Goal: Task Accomplishment & Management: Manage account settings

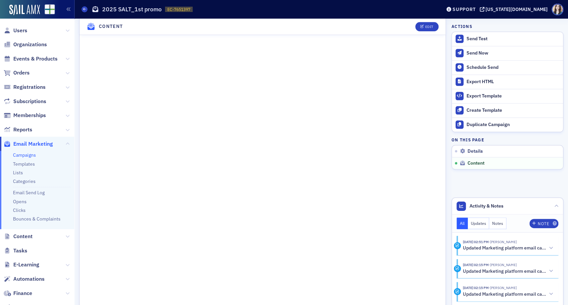
scroll to position [525, 0]
click at [415, 30] on button "Edit" at bounding box center [426, 26] width 23 height 9
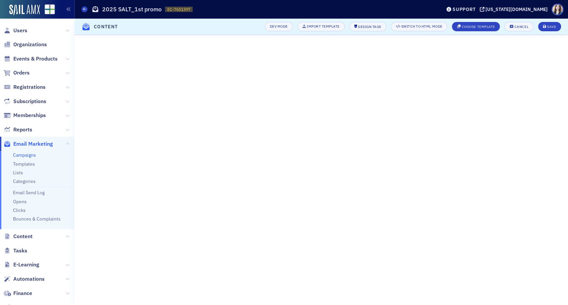
scroll to position [102, 0]
click at [551, 28] on div "Save" at bounding box center [551, 27] width 9 height 4
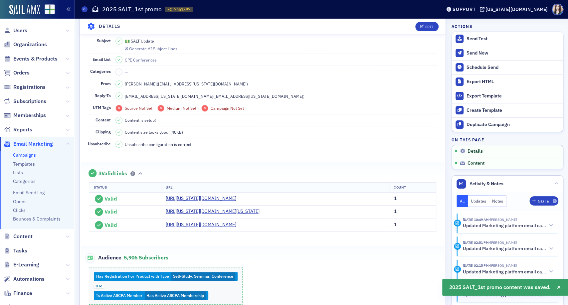
scroll to position [0, 0]
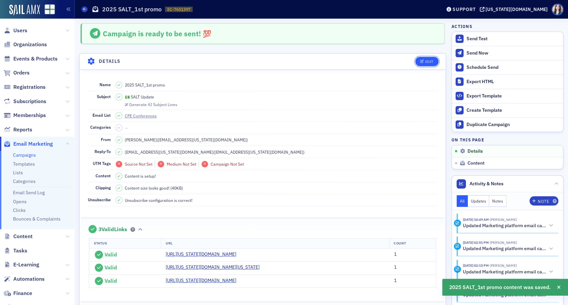
click at [428, 59] on button "Edit" at bounding box center [426, 61] width 23 height 9
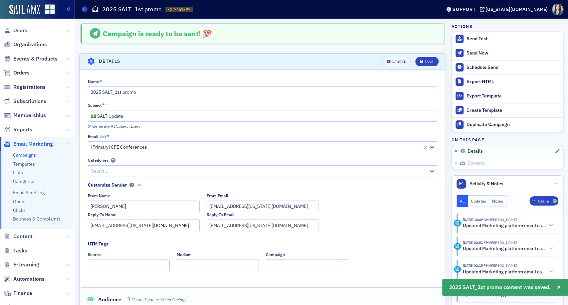
scroll to position [31, 0]
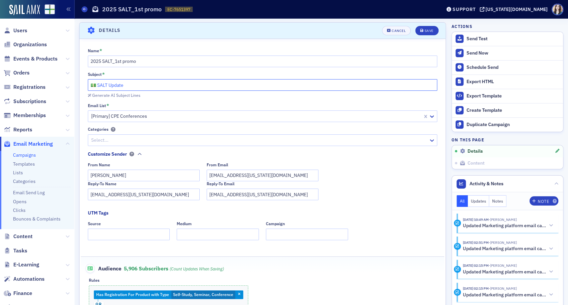
drag, startPoint x: 124, startPoint y: 82, endPoint x: 88, endPoint y: 87, distance: 36.3
click at [88, 87] on input "💵 SALT Update" at bounding box center [263, 85] width 350 height 12
type input "Alabama Taxes- What We Know and What's Next"
click at [124, 86] on input "Alabama Taxes- What We Know and What's Next" at bounding box center [263, 85] width 350 height 12
drag, startPoint x: 214, startPoint y: 86, endPoint x: 90, endPoint y: 90, distance: 123.2
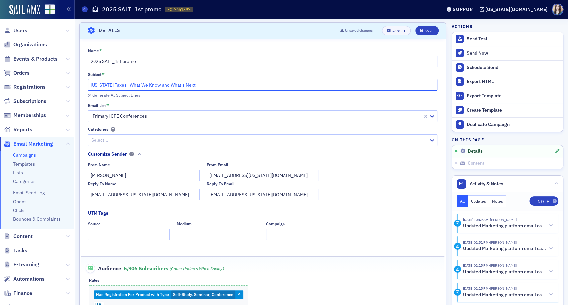
click at [90, 90] on input "Alabama Taxes- What We Know and What's Next" at bounding box center [263, 85] width 350 height 12
type input "E"
type input "Every Angle of Alabama Tax!"
click at [422, 34] on button "Save" at bounding box center [426, 30] width 23 height 9
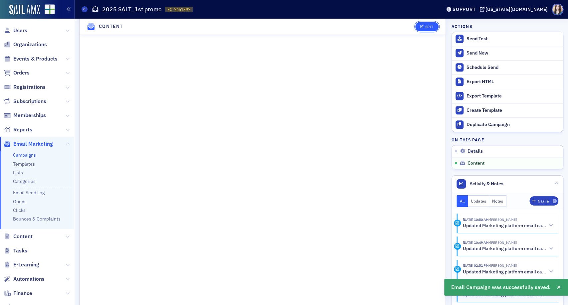
click at [424, 30] on button "Edit" at bounding box center [426, 26] width 23 height 9
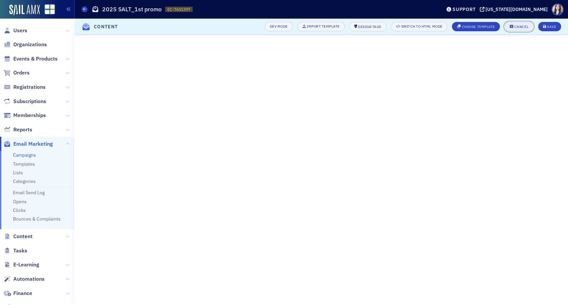
click at [523, 29] on button "Cancel" at bounding box center [518, 26] width 29 height 9
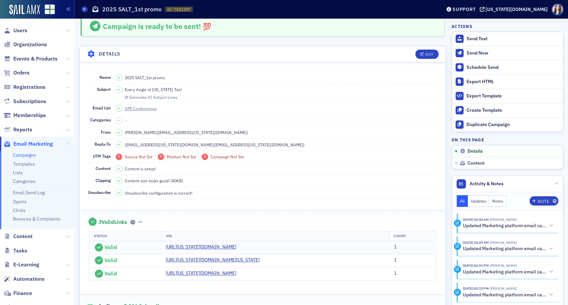
scroll to position [0, 0]
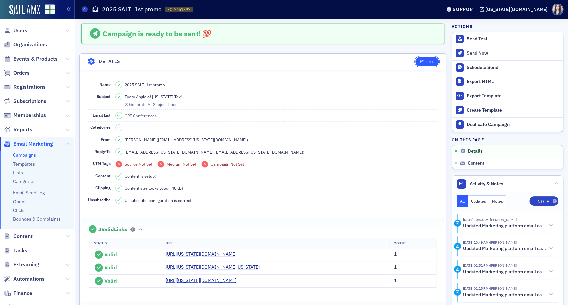
click at [425, 60] on div "Edit" at bounding box center [429, 62] width 8 height 4
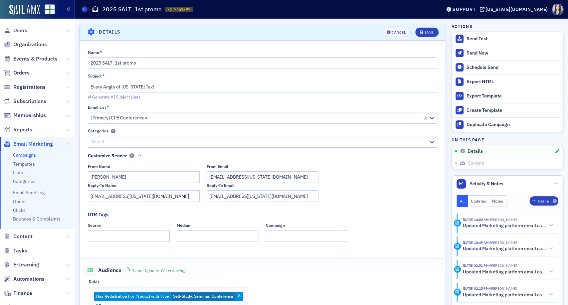
scroll to position [31, 0]
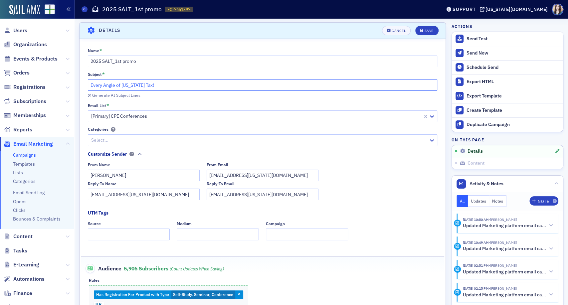
drag, startPoint x: 182, startPoint y: 84, endPoint x: 66, endPoint y: 86, distance: 116.5
click at [66, 86] on div "Users Organizations Events & Products Orders Registrations Subscriptions Member…" at bounding box center [284, 152] width 568 height 305
click at [112, 86] on input "Evaluating Alabama Taxes with Bradley's Experts!" at bounding box center [263, 85] width 350 height 12
click at [200, 86] on input "Evaluating Alabama Taxes with Bradley's Experts!" at bounding box center [263, 85] width 350 height 12
click at [125, 96] on div "Generate AI Subject Lines" at bounding box center [116, 95] width 48 height 4
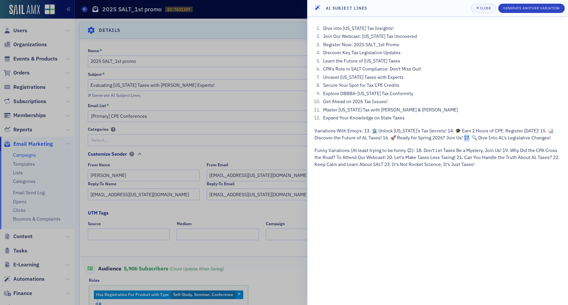
drag, startPoint x: 475, startPoint y: 138, endPoint x: 479, endPoint y: 137, distance: 3.7
click at [479, 137] on p "Variations With Emojis: 13. 🏛️ Unlock Alabama's Tax Secrets! 14. 🎓 Earn 2 Hours…" at bounding box center [437, 134] width 247 height 14
copy p "ve"
click at [486, 14] on header "AI Subject Lines Close Generate Another Variation" at bounding box center [437, 8] width 261 height 17
click at [484, 9] on div "Close" at bounding box center [484, 8] width 11 height 4
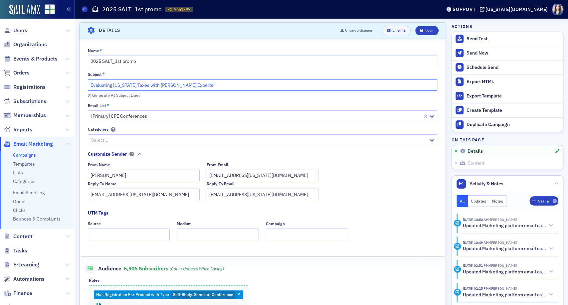
click at [211, 84] on input "Evaluating Alabama Taxes with Bradley's Experts!" at bounding box center [263, 85] width 350 height 12
click at [89, 84] on input "Evaluating Alabama Taxes with Bradley's Experts!" at bounding box center [263, 85] width 350 height 12
paste input "🔍"
type input "🔍 Evaluating Alabama Taxes with Bradley's Experts!"
click at [421, 33] on button "Save" at bounding box center [426, 30] width 23 height 9
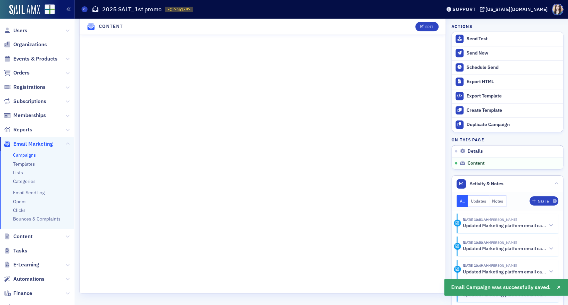
scroll to position [525, 0]
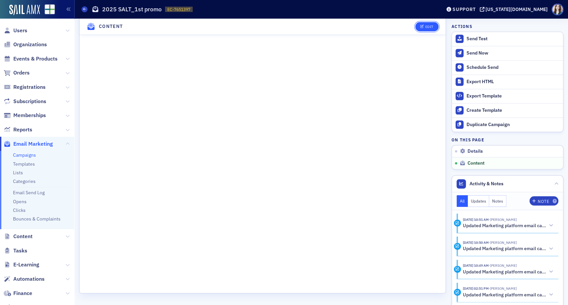
click at [429, 25] on button "Edit" at bounding box center [426, 26] width 23 height 9
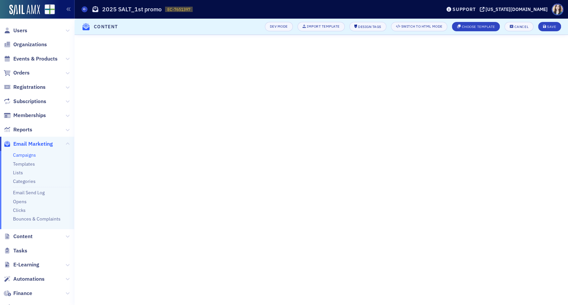
scroll to position [102, 0]
click at [548, 24] on button "Save" at bounding box center [549, 26] width 23 height 9
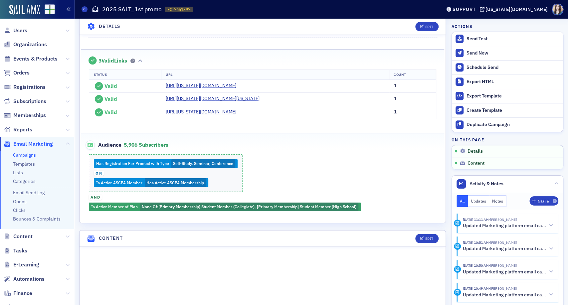
scroll to position [259, 0]
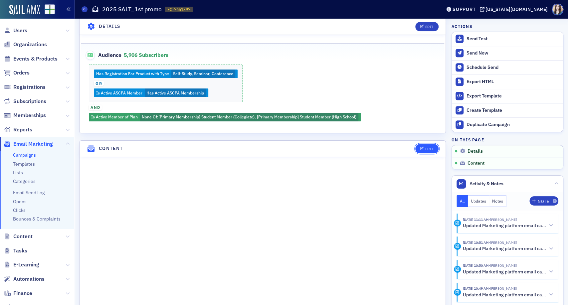
click at [430, 153] on button "Edit" at bounding box center [426, 148] width 23 height 9
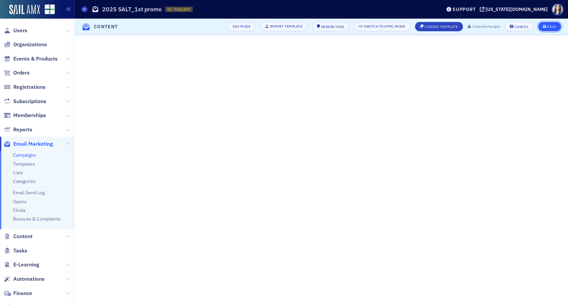
click at [549, 28] on div "Save" at bounding box center [551, 27] width 9 height 4
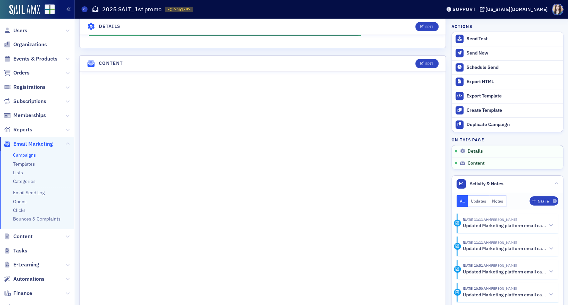
scroll to position [307, 0]
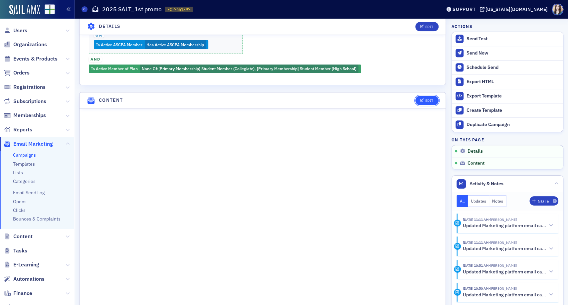
click at [429, 105] on button "Edit" at bounding box center [426, 100] width 23 height 9
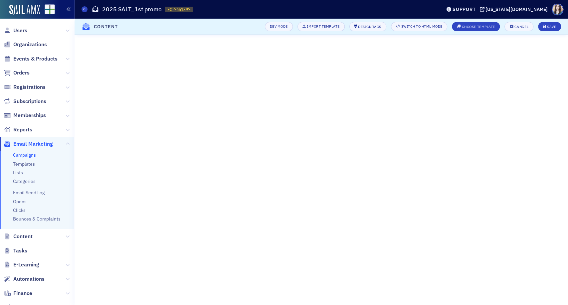
scroll to position [102, 0]
click at [555, 27] on div "Save" at bounding box center [551, 27] width 9 height 4
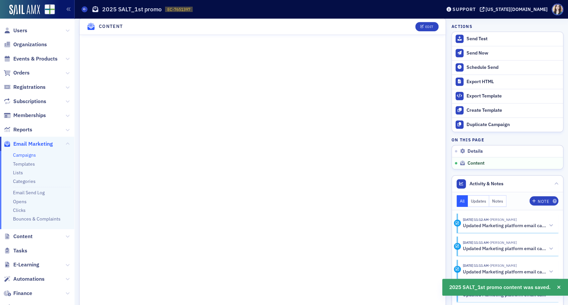
scroll to position [381, 0]
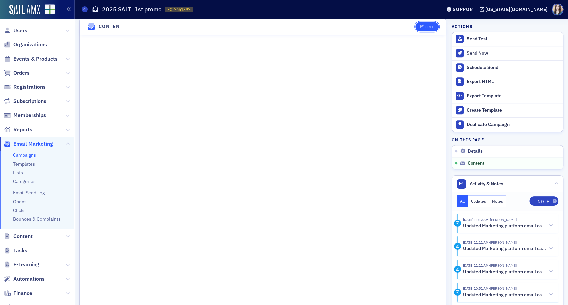
click at [425, 25] on div "Edit" at bounding box center [425, 26] width 28 height 9
click at [425, 31] on button "Edit" at bounding box center [426, 26] width 23 height 9
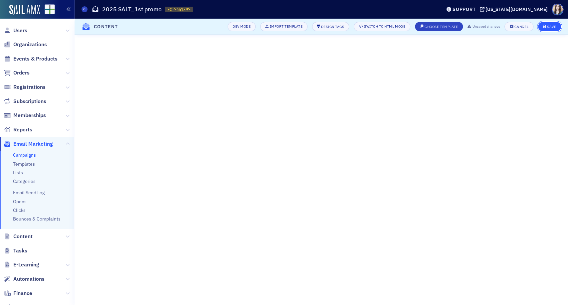
click at [556, 28] on button "Save" at bounding box center [549, 26] width 23 height 9
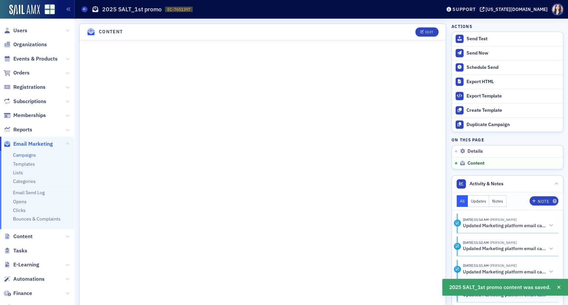
scroll to position [381, 0]
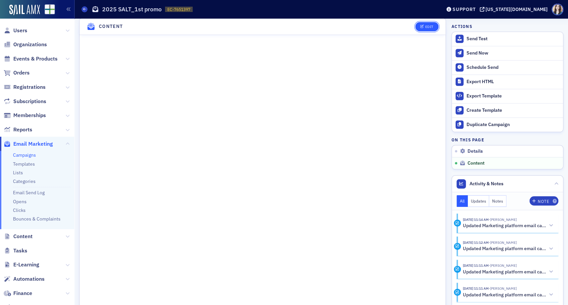
click at [425, 29] on div "Edit" at bounding box center [429, 27] width 8 height 4
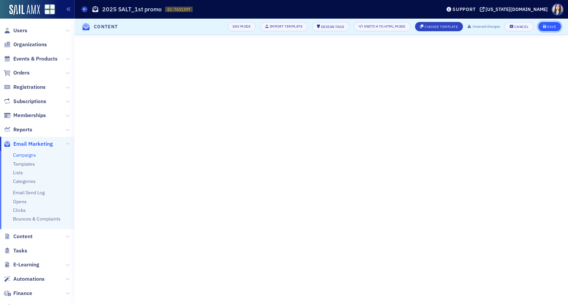
click at [552, 27] on div "Save" at bounding box center [551, 27] width 9 height 4
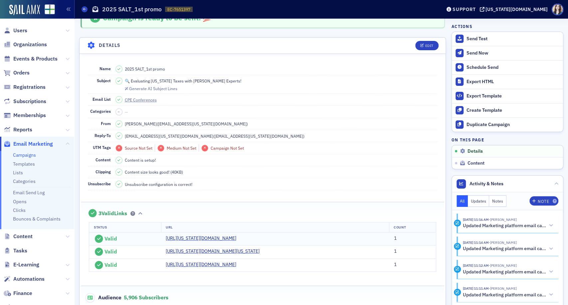
scroll to position [0, 0]
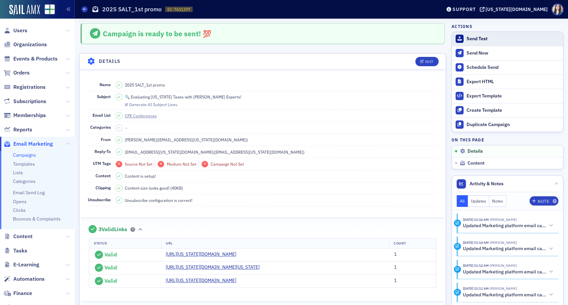
click at [468, 36] on div "Send Test" at bounding box center [512, 39] width 93 height 6
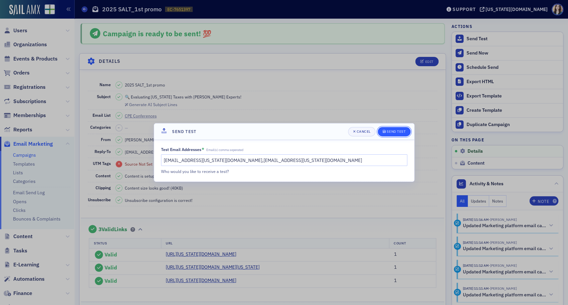
click at [400, 130] on div "Send Test" at bounding box center [396, 132] width 19 height 4
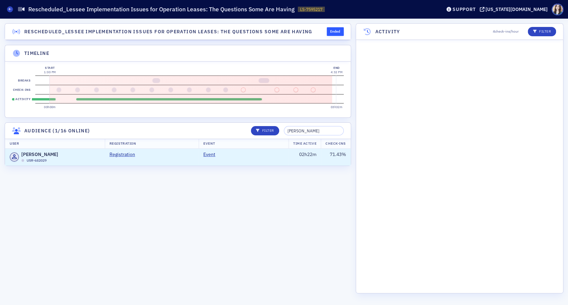
scroll to position [1619, 0]
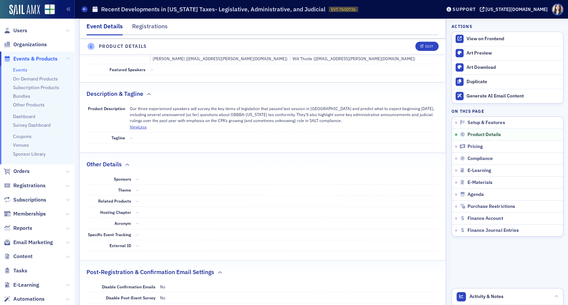
scroll to position [185, 0]
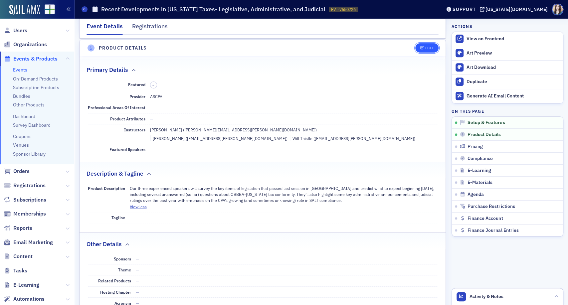
click at [424, 50] on button "Edit" at bounding box center [426, 47] width 23 height 9
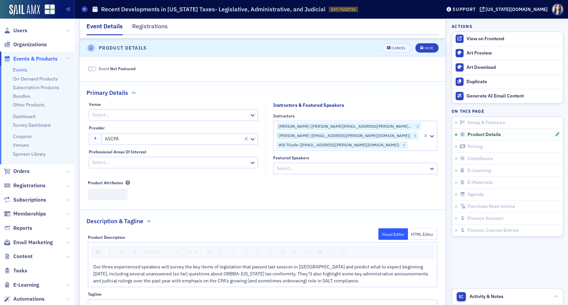
scroll to position [185, 0]
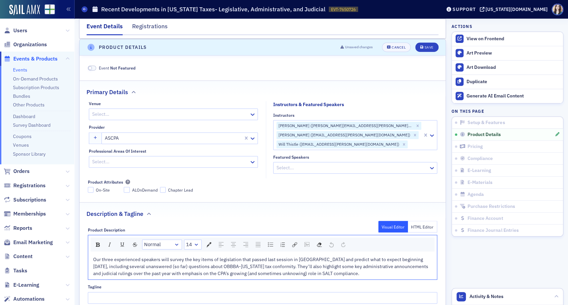
click at [93, 257] on span "Our three experienced speakers will survey the key items of legislation that pa…" at bounding box center [261, 267] width 336 height 20
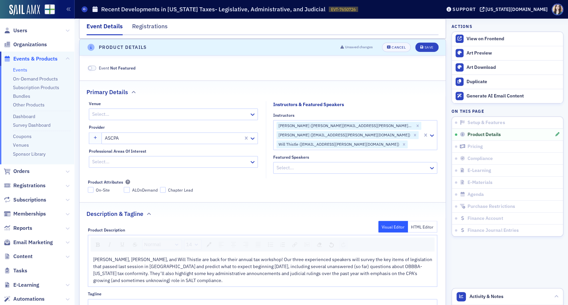
click at [284, 187] on div "On-Site ALOnDemand Chapter Lead" at bounding box center [263, 190] width 350 height 6
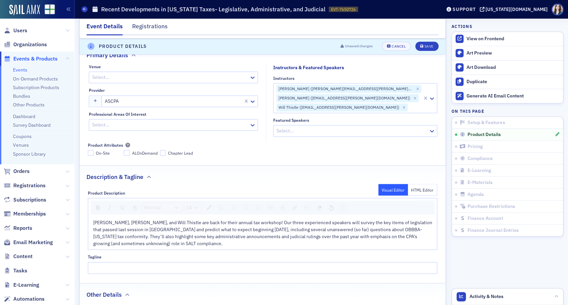
scroll to position [259, 0]
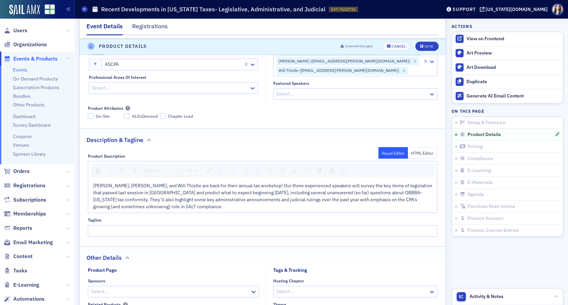
click at [433, 141] on fieldset "Description & Tagline Product Description Visual Editor HTML Editor Normal 14 B…" at bounding box center [263, 184] width 366 height 113
click at [427, 45] on div "Save" at bounding box center [428, 47] width 9 height 4
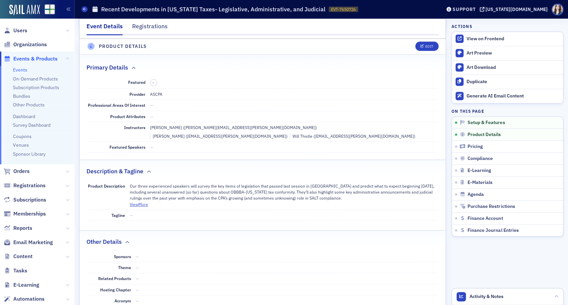
scroll to position [185, 0]
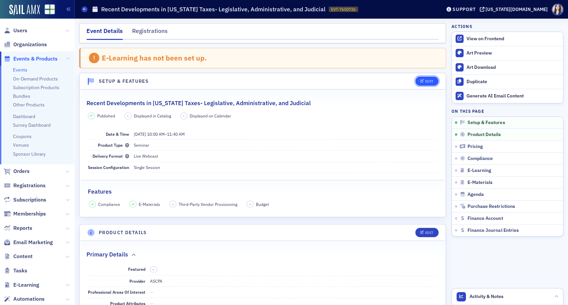
click at [428, 79] on button "Edit" at bounding box center [426, 81] width 23 height 9
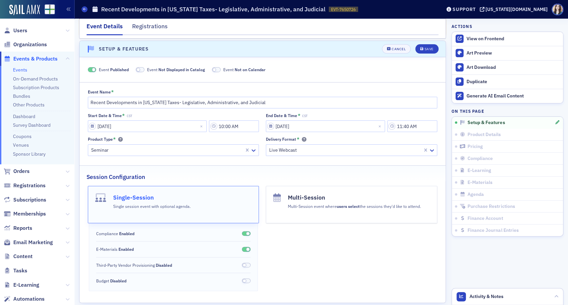
scroll to position [34, 0]
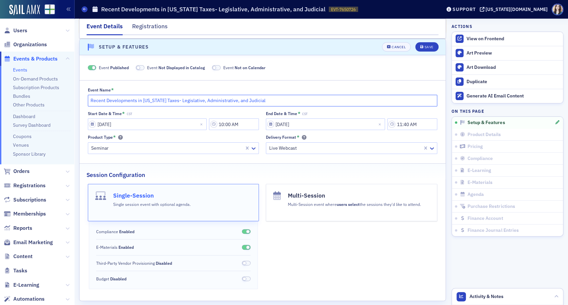
click at [176, 99] on input "Recent Developments in [US_STATE] Taxes- Legislative, Administrative, and Judic…" at bounding box center [263, 101] width 350 height 12
type input "Recent Developments in Alabama Taxes: Legislative, Administrative, and Judicial"
click at [420, 49] on button "Save" at bounding box center [426, 46] width 23 height 9
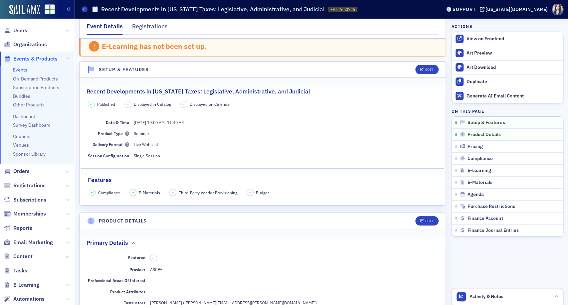
scroll to position [0, 0]
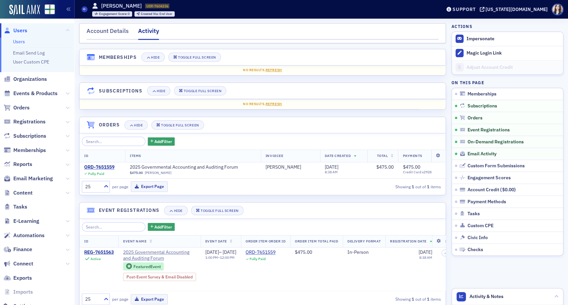
scroll to position [69, 0]
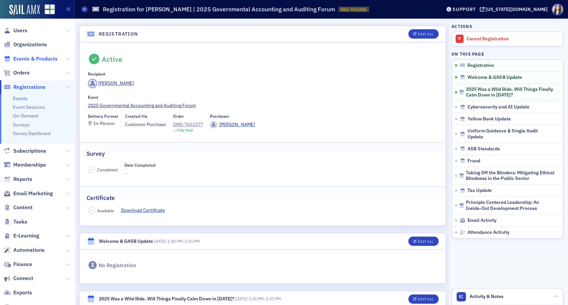
click at [29, 57] on span "Events & Products" at bounding box center [35, 58] width 44 height 7
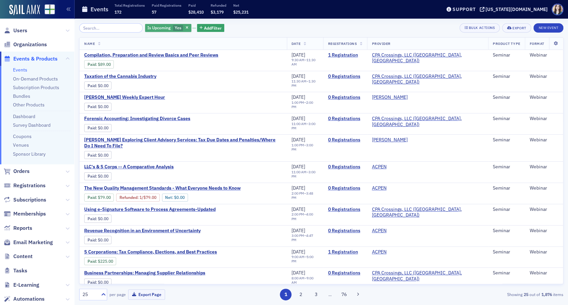
click at [175, 27] on span "Yes" at bounding box center [178, 27] width 7 height 5
click at [209, 26] on input "No" at bounding box center [209, 28] width 6 height 6
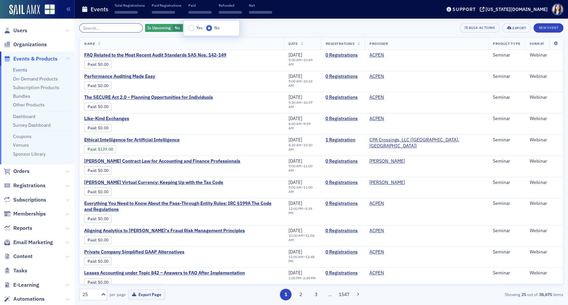
click at [123, 26] on input "search" at bounding box center [111, 27] width 64 height 9
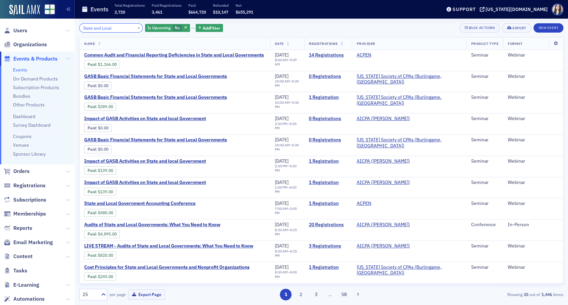
type input "State and Local"
